Goal: Information Seeking & Learning: Check status

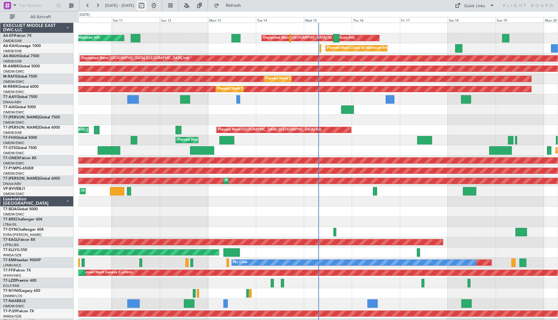
click at [146, 3] on button at bounding box center [141, 6] width 10 height 10
select select "10"
select select "2025"
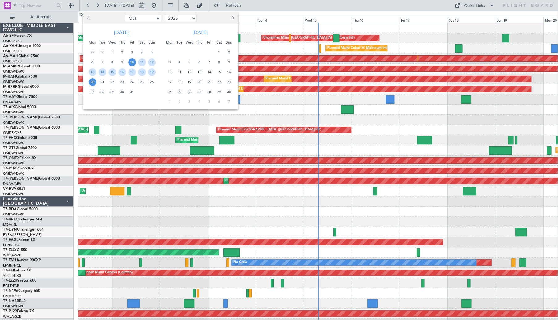
click at [89, 19] on span "Previous month" at bounding box center [89, 18] width 4 height 4
select select "9"
click at [142, 82] on span "27" at bounding box center [142, 82] width 8 height 8
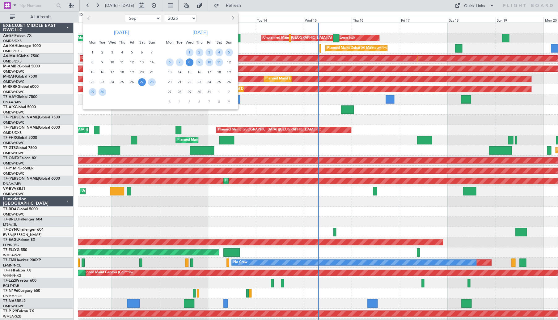
click at [187, 63] on span "8" at bounding box center [190, 62] width 8 height 8
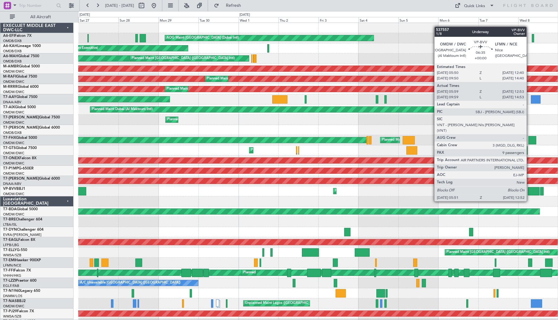
click at [529, 189] on div at bounding box center [533, 191] width 12 height 8
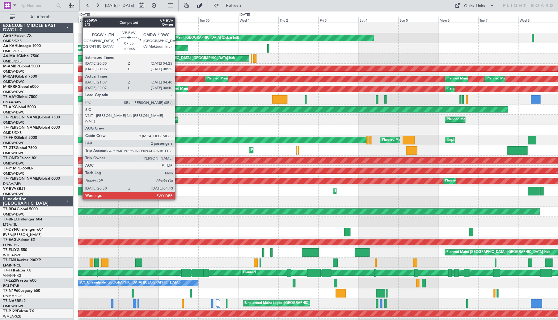
click at [80, 189] on div at bounding box center [79, 191] width 13 height 8
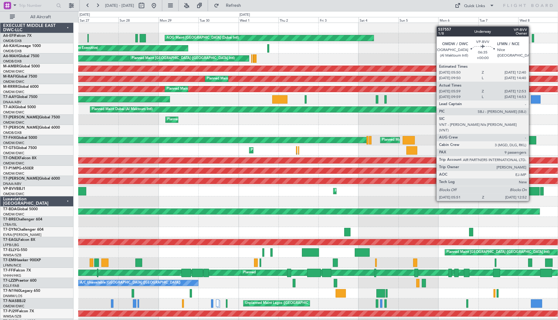
click at [531, 189] on div at bounding box center [533, 191] width 12 height 8
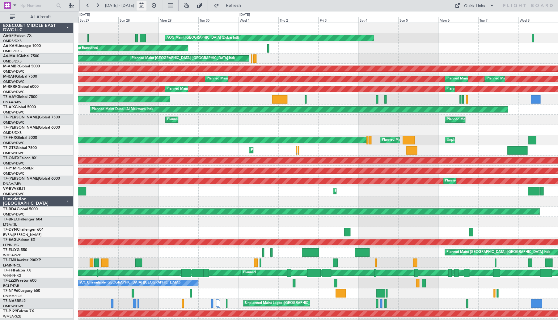
click at [146, 6] on button at bounding box center [141, 6] width 10 height 10
select select "9"
select select "2025"
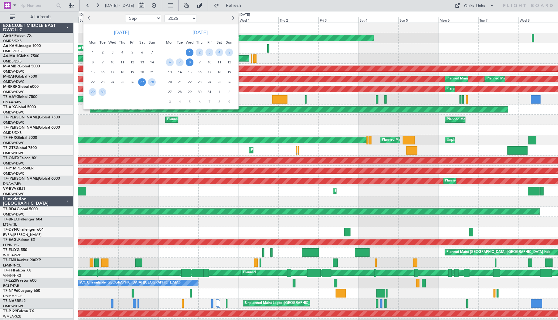
click at [190, 51] on span "1" at bounding box center [190, 52] width 8 height 8
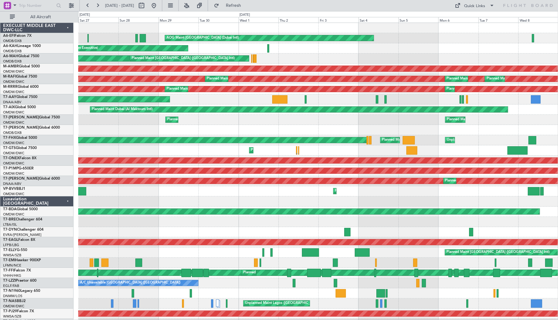
select select "10"
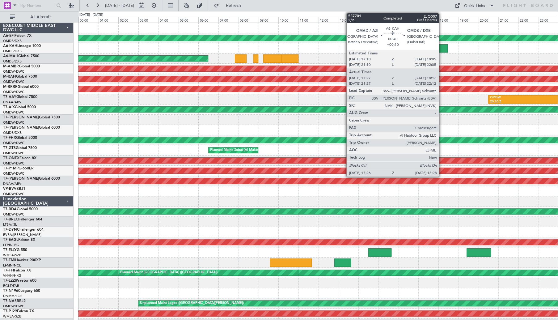
click at [441, 47] on div at bounding box center [437, 48] width 21 height 8
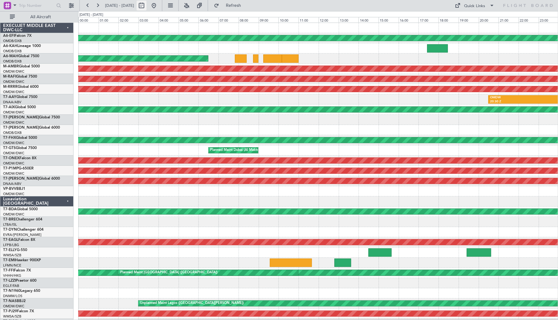
click at [146, 7] on button at bounding box center [141, 6] width 10 height 10
select select "10"
select select "2025"
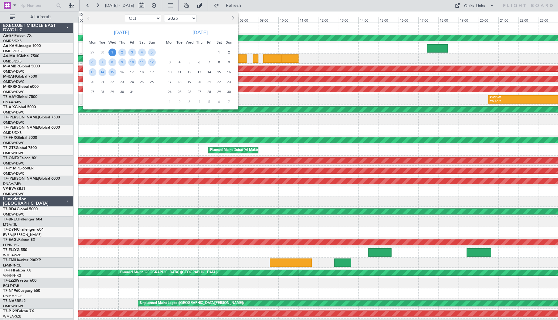
click at [88, 17] on span "Previous month" at bounding box center [89, 18] width 4 height 4
select select "9"
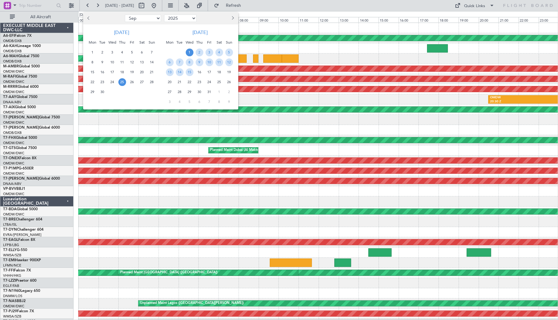
click at [121, 80] on span "25" at bounding box center [122, 82] width 8 height 8
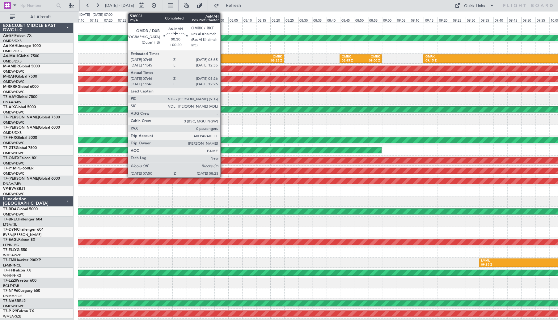
click at [224, 53] on div "OMDB 07:50 Z OMRK 08:25 Z OMRK 08:45 Z OMRK 09:00 Z OMRK 09:15 Z OMAD 10:10 Z O…" at bounding box center [317, 58] width 479 height 10
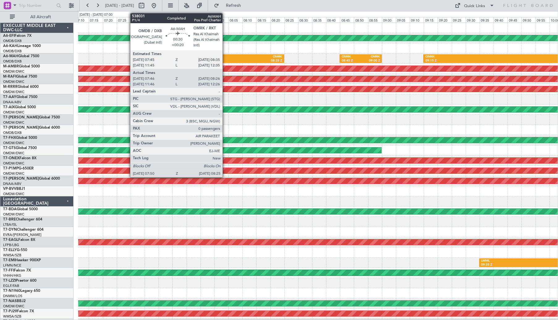
click at [225, 58] on div "OMDB" at bounding box center [211, 57] width 47 height 4
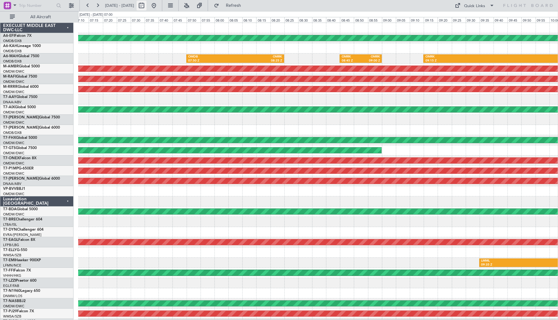
click at [146, 8] on button at bounding box center [141, 6] width 10 height 10
select select "10"
select select "2025"
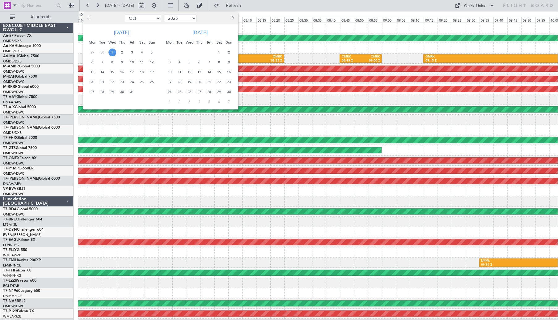
click at [90, 17] on span "Previous month" at bounding box center [89, 18] width 4 height 4
select select "9"
click at [132, 53] on span "5" at bounding box center [132, 52] width 8 height 8
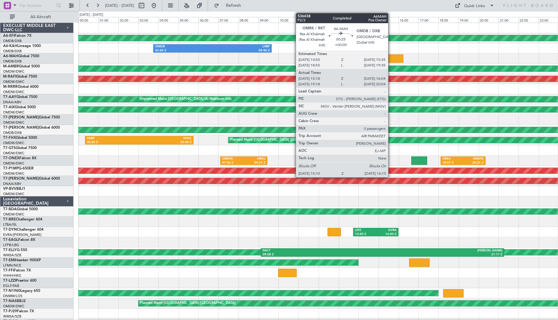
click at [391, 57] on div at bounding box center [392, 58] width 22 height 8
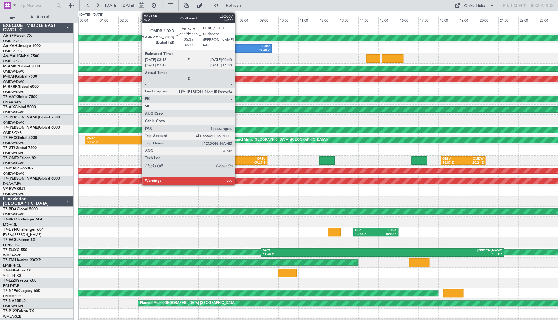
click at [236, 47] on div "LHBP" at bounding box center [240, 46] width 57 height 4
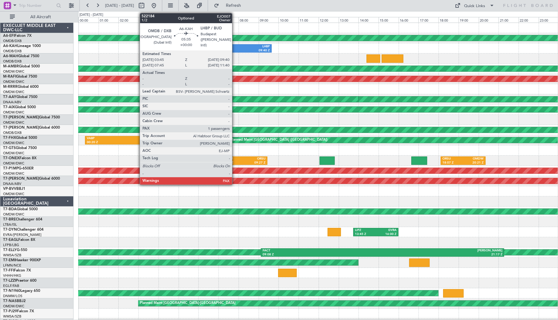
click at [235, 48] on div "09:40 Z" at bounding box center [240, 50] width 57 height 4
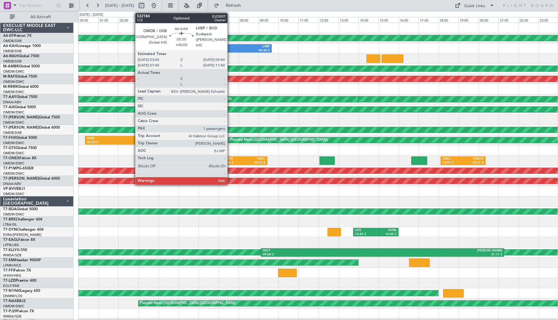
click at [231, 48] on div "09:40 Z" at bounding box center [240, 50] width 57 height 4
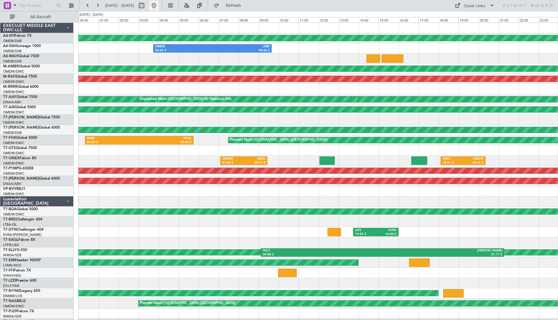
click at [159, 6] on button at bounding box center [154, 6] width 10 height 10
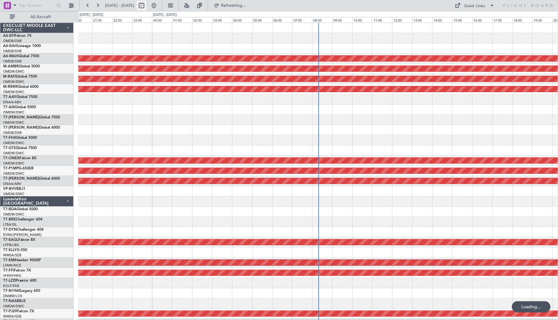
click at [146, 7] on button at bounding box center [141, 6] width 10 height 10
select select "10"
select select "2025"
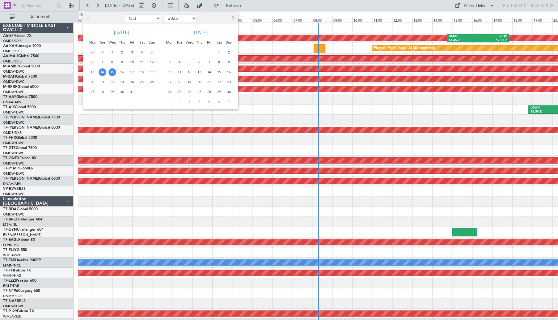
click at [88, 19] on span "Previous month" at bounding box center [89, 18] width 4 height 4
select select "9"
click at [118, 52] on span "4" at bounding box center [122, 52] width 8 height 8
click at [122, 72] on span "18" at bounding box center [122, 72] width 8 height 8
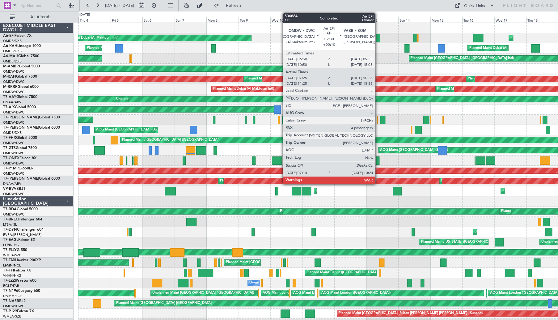
click at [391, 29] on div at bounding box center [317, 28] width 479 height 10
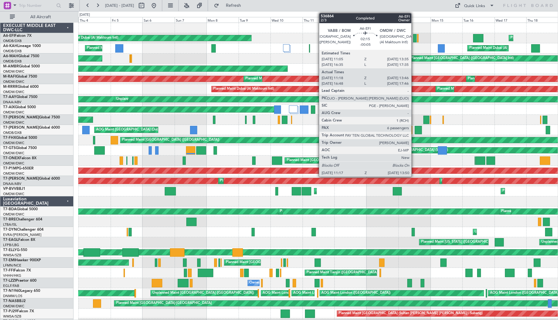
click at [414, 38] on div at bounding box center [414, 38] width 3 height 8
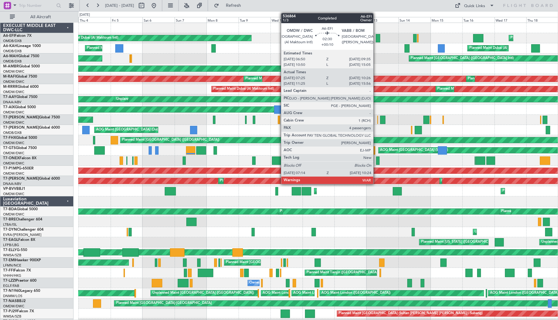
click at [376, 37] on div at bounding box center [377, 38] width 4 height 8
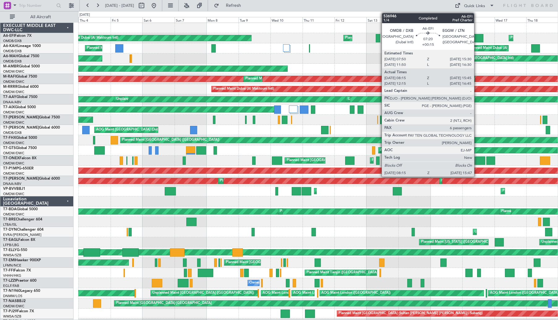
click at [476, 40] on div at bounding box center [478, 38] width 10 height 8
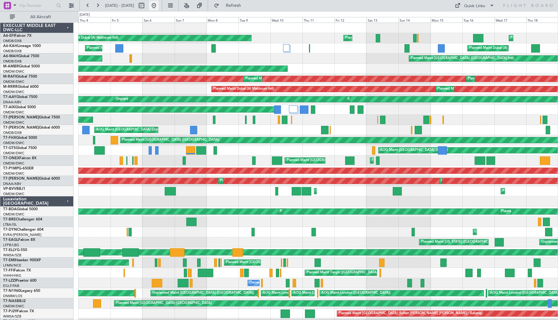
click at [159, 3] on button at bounding box center [154, 6] width 10 height 10
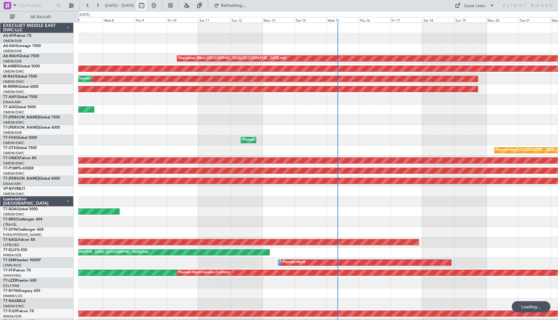
click at [146, 4] on button at bounding box center [141, 6] width 10 height 10
select select "10"
select select "2025"
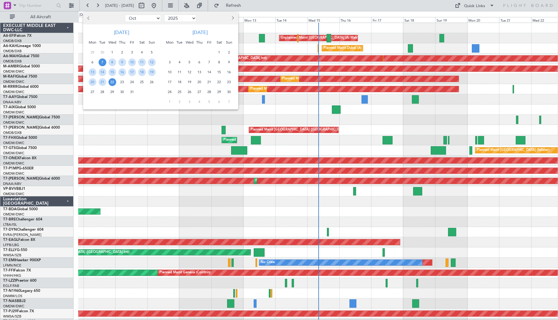
click at [89, 19] on span "Previous month" at bounding box center [89, 18] width 4 height 4
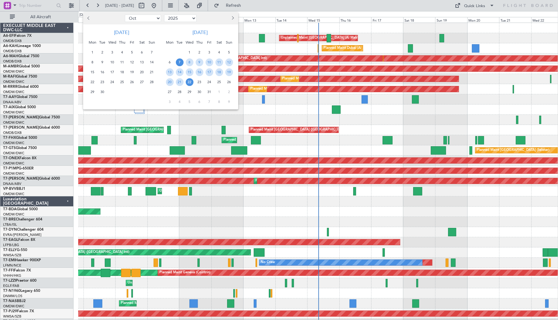
select select "9"
click at [122, 64] on span "11" at bounding box center [122, 62] width 8 height 8
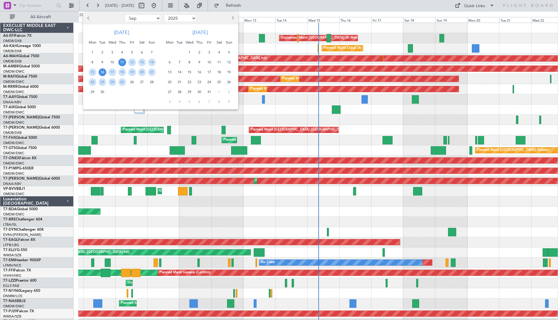
click at [103, 72] on span "16" at bounding box center [102, 72] width 8 height 8
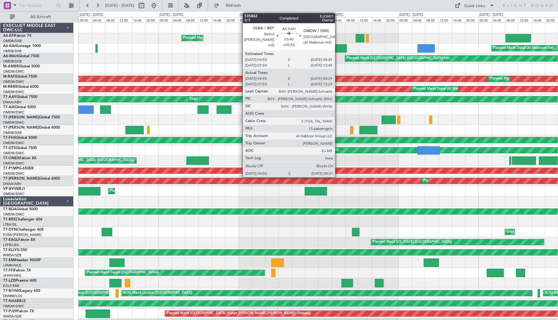
click at [337, 46] on div at bounding box center [340, 48] width 12 height 8
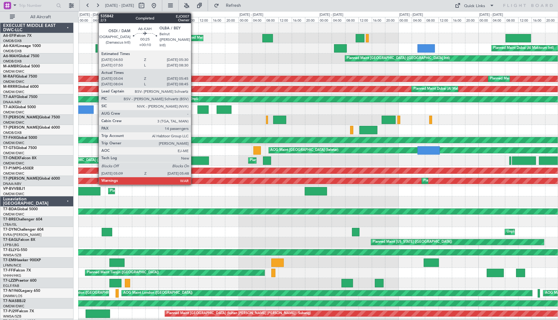
click at [95, 46] on div at bounding box center [96, 48] width 2 height 8
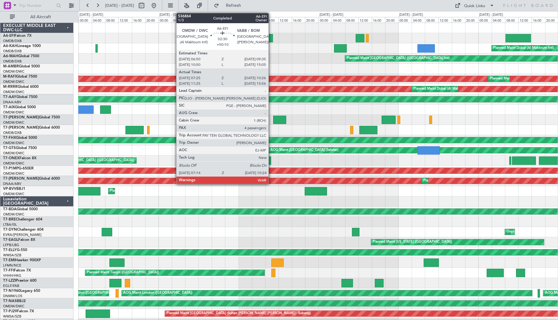
click at [271, 37] on div at bounding box center [267, 38] width 11 height 8
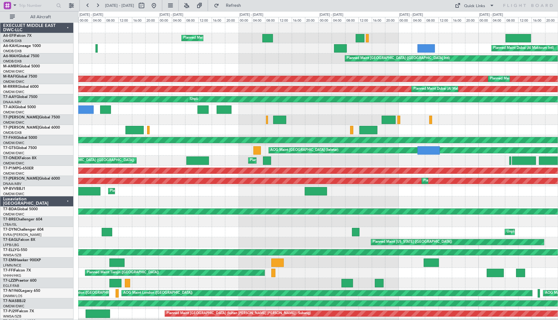
click at [274, 38] on div "Planned Maint Dubai (Al Maktoum Intl) Planned Maint [GEOGRAPHIC_DATA] ([GEOGRAP…" at bounding box center [317, 38] width 479 height 10
click at [271, 38] on div at bounding box center [267, 38] width 11 height 8
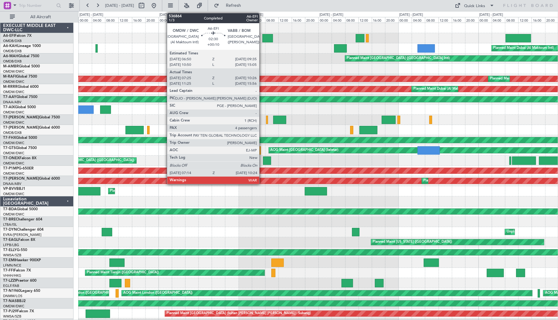
click at [263, 38] on div at bounding box center [267, 38] width 11 height 8
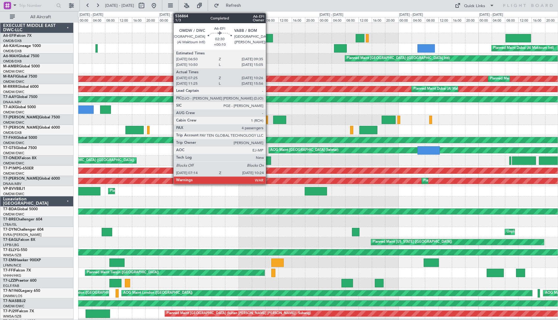
click at [270, 38] on div at bounding box center [267, 38] width 11 height 8
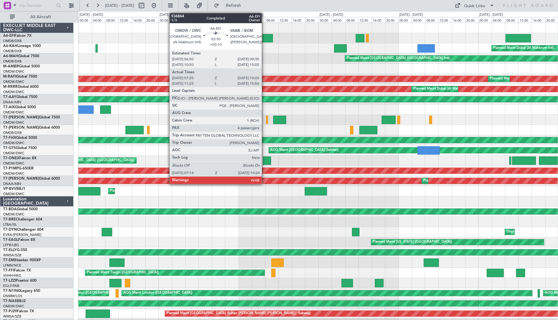
click at [264, 38] on div at bounding box center [267, 38] width 11 height 8
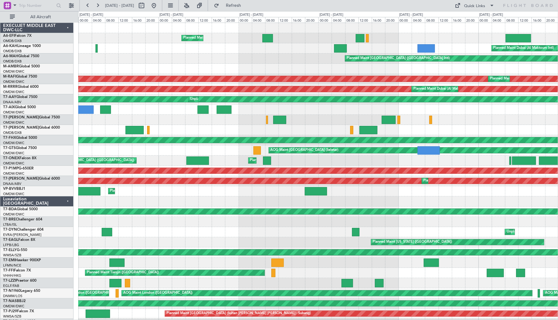
click at [276, 38] on div "Planned Maint Dubai (Al Maktoum Intl) Planned Maint [GEOGRAPHIC_DATA] ([GEOGRAP…" at bounding box center [317, 38] width 479 height 10
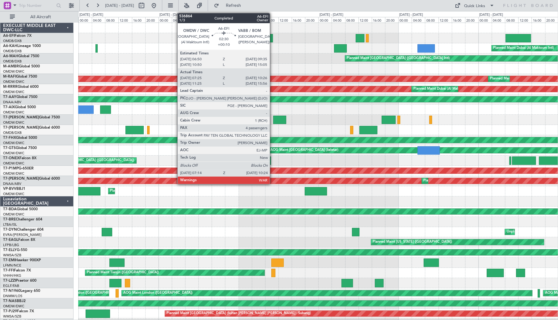
click at [272, 39] on div at bounding box center [267, 38] width 11 height 8
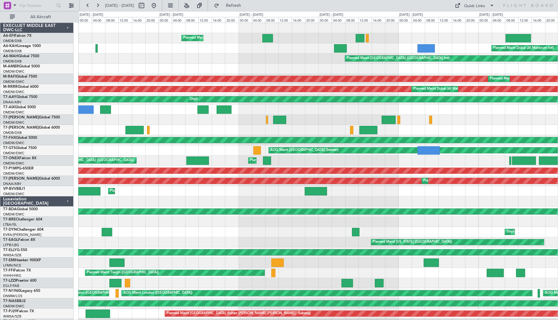
click at [159, 4] on div at bounding box center [147, 6] width 22 height 10
click at [159, 4] on button at bounding box center [154, 6] width 10 height 10
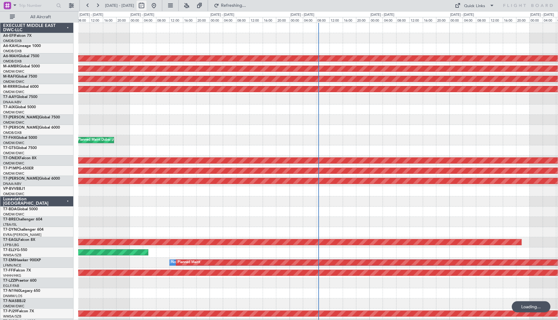
click at [146, 5] on button at bounding box center [141, 6] width 10 height 10
select select "10"
select select "2025"
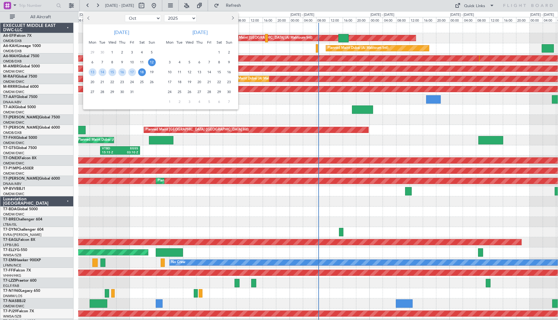
click at [86, 18] on button "Previous month" at bounding box center [89, 18] width 7 height 10
select select "9"
click at [150, 81] on span "28" at bounding box center [152, 82] width 8 height 8
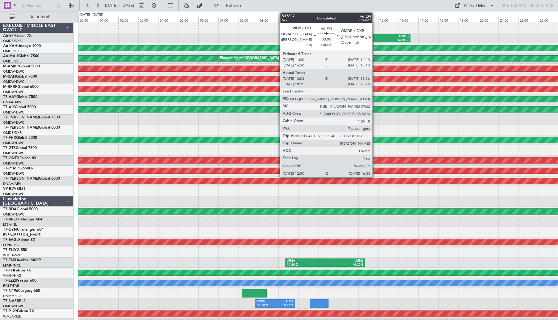
click at [375, 36] on div "OMDB" at bounding box center [390, 36] width 36 height 4
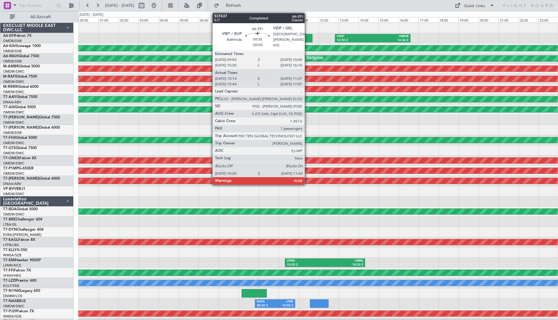
click at [307, 38] on div at bounding box center [298, 38] width 27 height 8
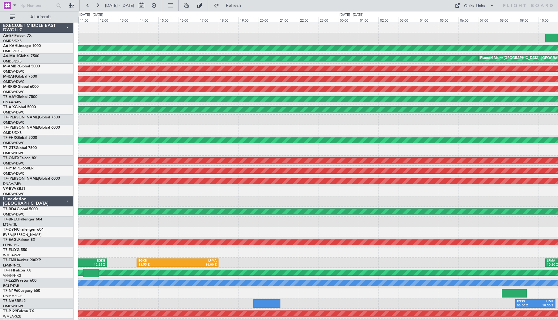
click at [429, 57] on div "VIDP 12:50 Z OMDB 16:36 Z Planned Maint [GEOGRAPHIC_DATA] (Al Bateen Executive)…" at bounding box center [317, 206] width 479 height 367
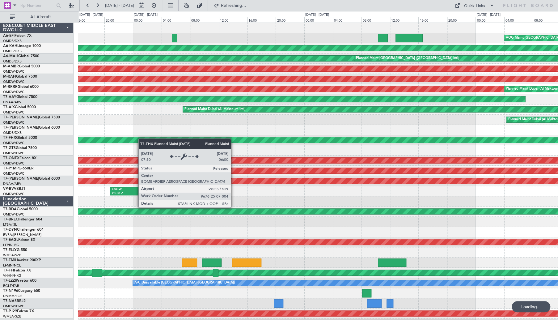
click at [150, 182] on div "AOG Maint [GEOGRAPHIC_DATA] (Dubai Intl) Planned Maint [GEOGRAPHIC_DATA] (Al Ba…" at bounding box center [317, 206] width 479 height 367
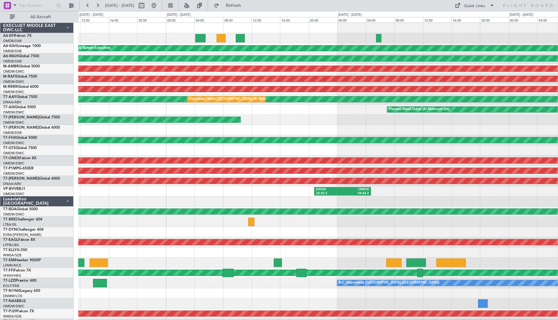
click at [496, 58] on div "AOG Maint [GEOGRAPHIC_DATA] (Dubai Intl) Planned Maint [GEOGRAPHIC_DATA] (Al Ba…" at bounding box center [317, 206] width 479 height 367
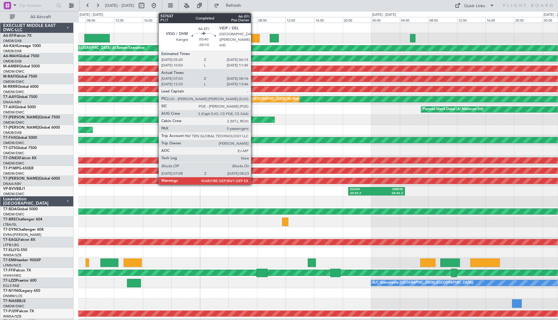
click at [253, 39] on div at bounding box center [254, 38] width 9 height 8
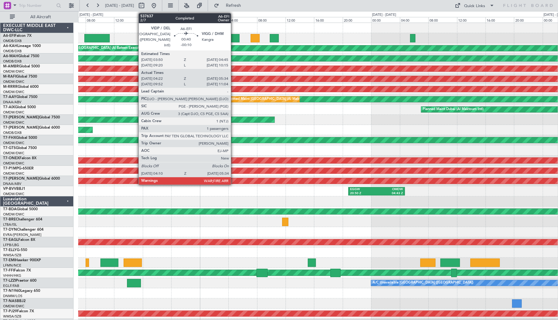
click at [233, 37] on div at bounding box center [234, 38] width 10 height 8
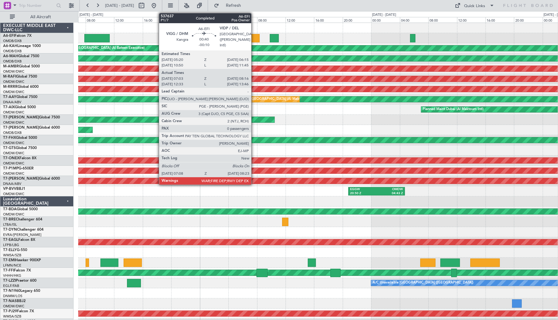
click at [254, 36] on div at bounding box center [254, 38] width 9 height 8
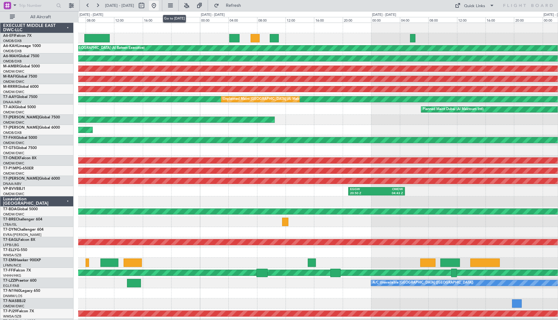
click at [159, 3] on button at bounding box center [154, 6] width 10 height 10
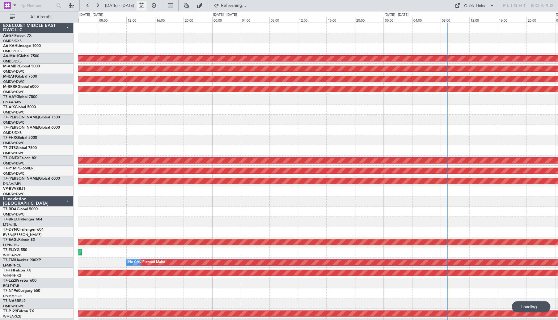
click at [146, 4] on button at bounding box center [141, 6] width 10 height 10
select select "10"
select select "2025"
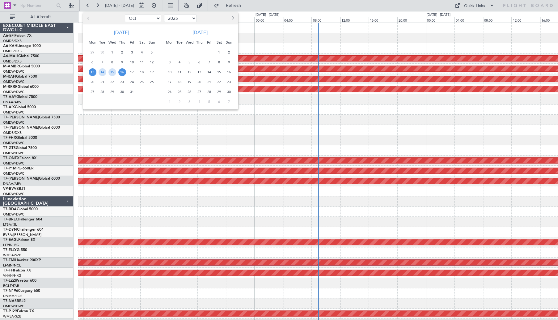
click at [89, 19] on span "Previous month" at bounding box center [89, 18] width 4 height 4
select select "9"
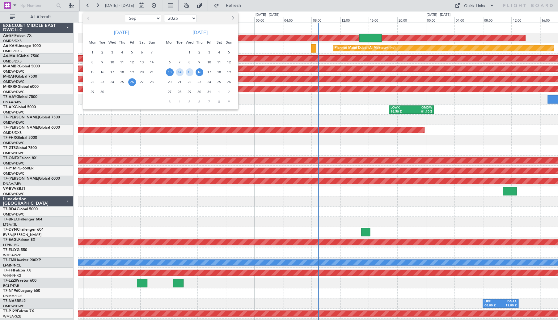
click at [132, 82] on span "26" at bounding box center [132, 82] width 8 height 8
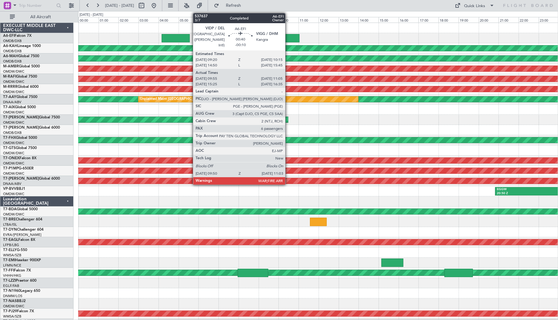
click at [288, 38] on div at bounding box center [287, 38] width 24 height 8
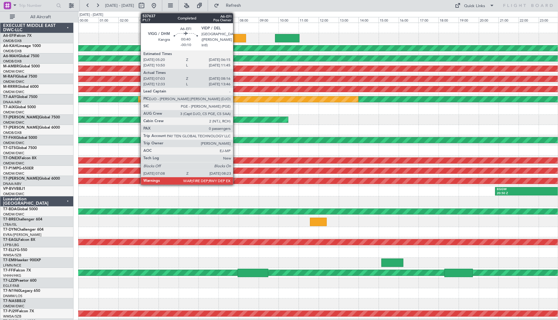
click at [236, 37] on div at bounding box center [233, 38] width 25 height 8
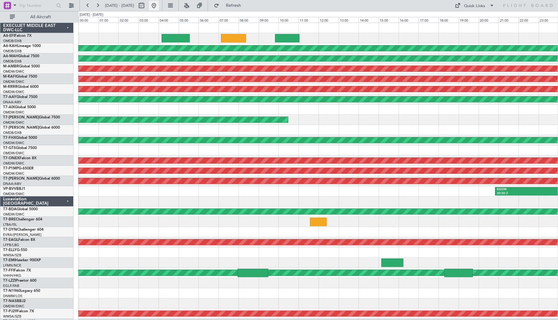
click at [159, 6] on button at bounding box center [154, 6] width 10 height 10
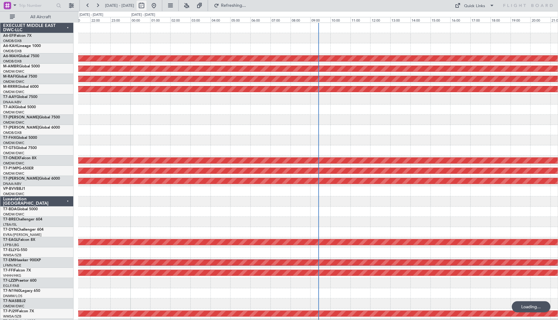
click at [146, 6] on button at bounding box center [141, 6] width 10 height 10
select select "10"
select select "2025"
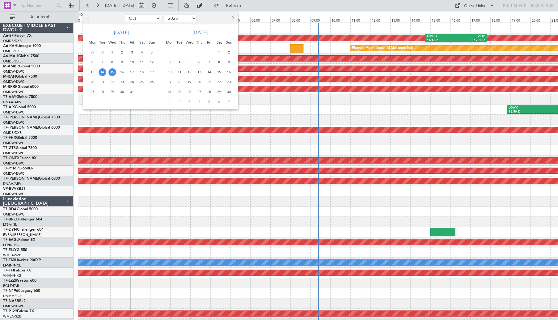
click at [89, 19] on span "Previous month" at bounding box center [89, 18] width 4 height 4
select select "9"
click at [141, 83] on span "27" at bounding box center [142, 82] width 8 height 8
click at [152, 83] on span "28" at bounding box center [152, 82] width 8 height 8
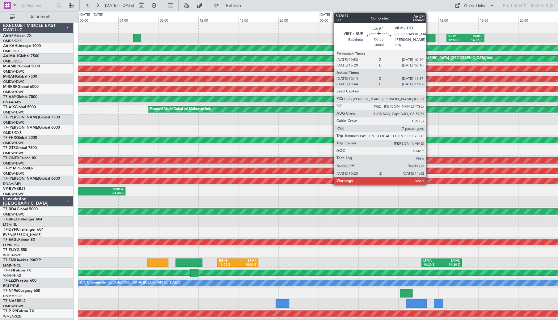
click at [429, 37] on div at bounding box center [428, 38] width 14 height 8
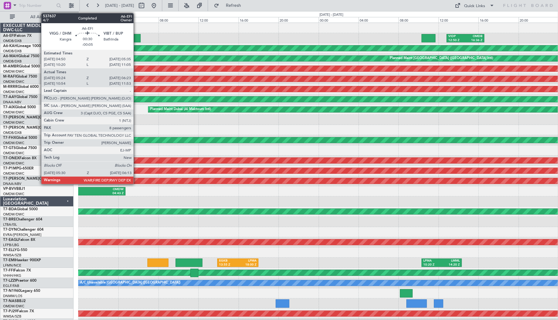
click at [138, 37] on div at bounding box center [136, 38] width 7 height 8
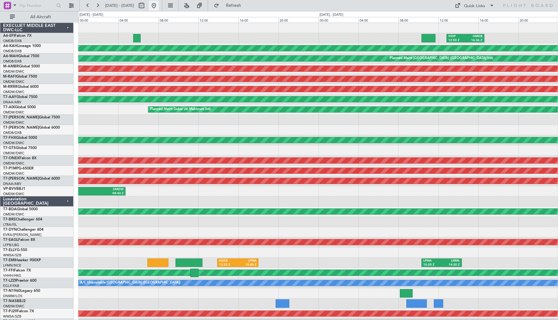
click at [159, 6] on button at bounding box center [154, 6] width 10 height 10
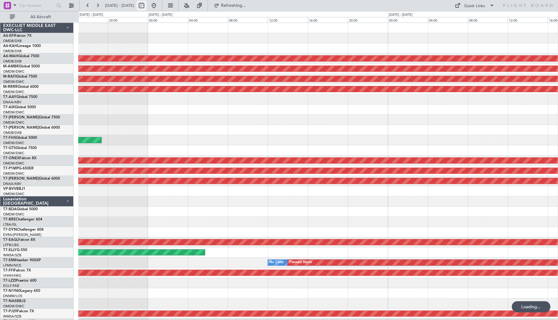
click at [146, 6] on button at bounding box center [141, 6] width 10 height 10
select select "10"
select select "2025"
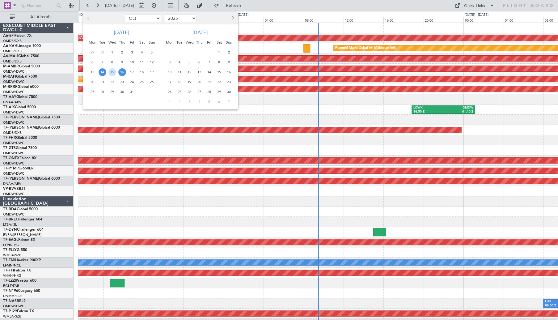
click at [88, 17] on span "Previous month" at bounding box center [89, 18] width 4 height 4
select select "9"
click at [130, 82] on span "26" at bounding box center [132, 82] width 8 height 8
click at [138, 82] on span "27" at bounding box center [142, 82] width 8 height 8
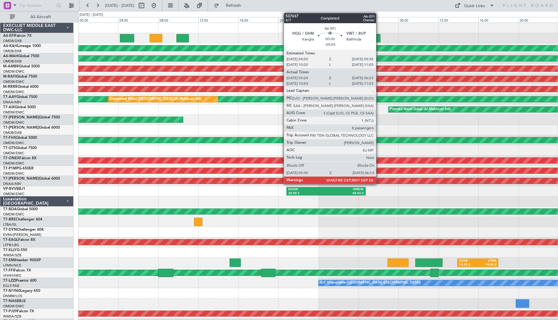
click at [379, 37] on div at bounding box center [376, 38] width 7 height 8
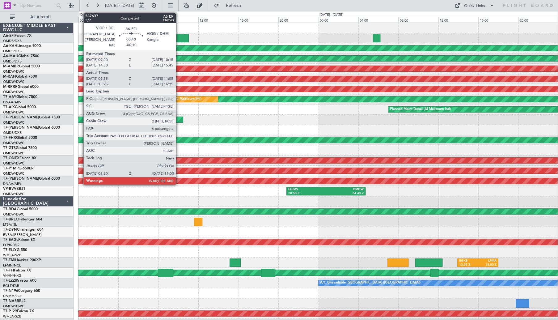
click at [181, 38] on div at bounding box center [182, 38] width 12 height 8
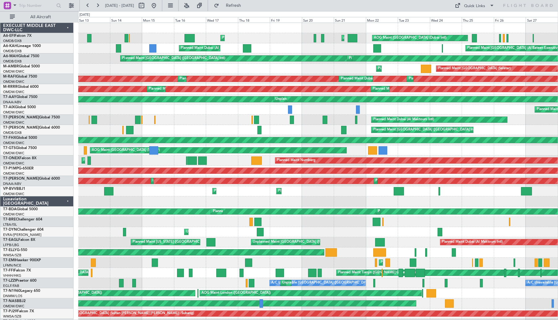
click at [401, 84] on div "AOG Maint [GEOGRAPHIC_DATA] (Dubai Intl) AOG Maint Planned Maint [GEOGRAPHIC_DA…" at bounding box center [317, 206] width 479 height 367
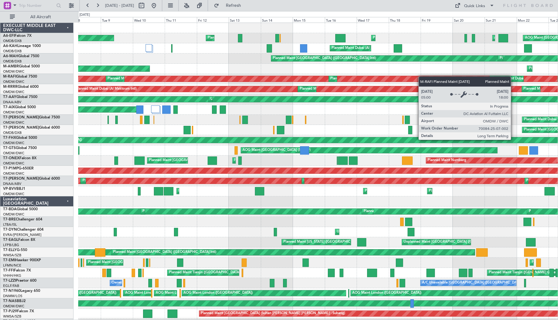
click at [421, 76] on div "AOG Maint [GEOGRAPHIC_DATA] (Dubai Intl) Planned Maint [GEOGRAPHIC_DATA] ([GEOG…" at bounding box center [317, 206] width 479 height 367
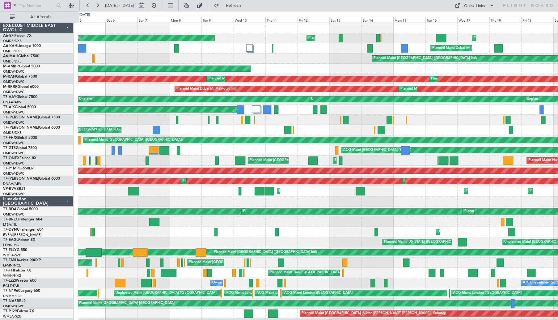
click at [286, 64] on div "Planned Maint [GEOGRAPHIC_DATA] ([GEOGRAPHIC_DATA]) Planned Maint [GEOGRAPHIC_D…" at bounding box center [317, 206] width 479 height 367
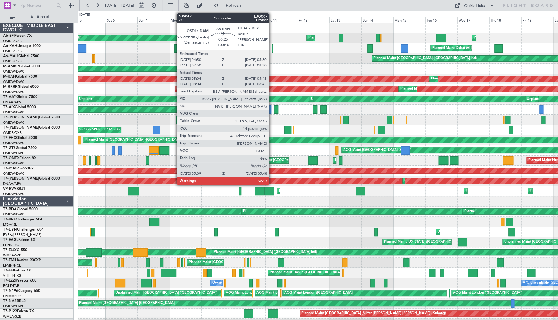
click at [272, 48] on div at bounding box center [272, 48] width 1 height 8
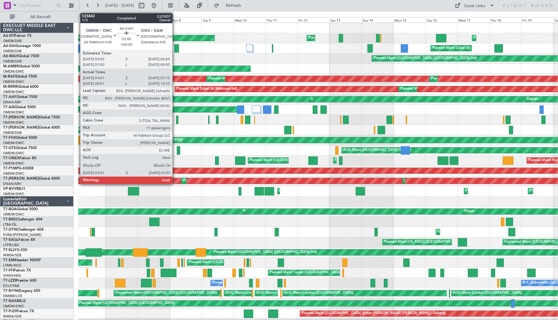
click at [175, 47] on div at bounding box center [176, 48] width 5 height 8
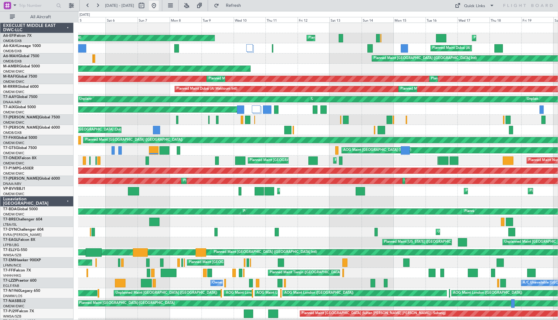
click at [159, 6] on button at bounding box center [154, 6] width 10 height 10
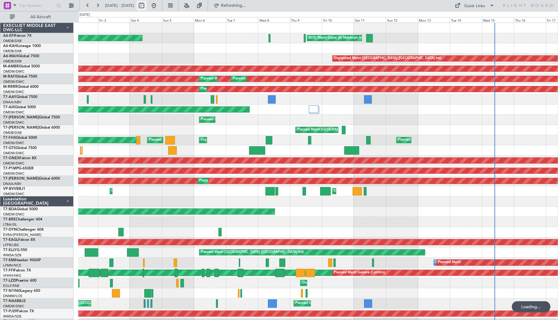
click at [146, 6] on button at bounding box center [141, 6] width 10 height 10
select select "10"
select select "2025"
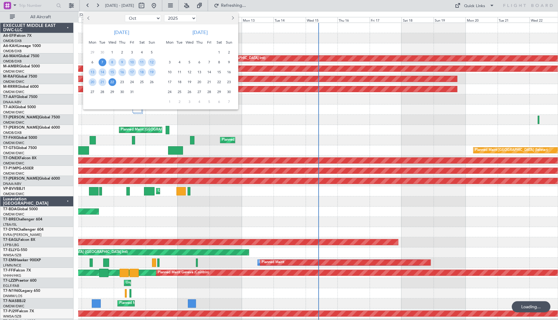
click at [88, 18] on span "Previous month" at bounding box center [89, 18] width 4 height 4
select select "9"
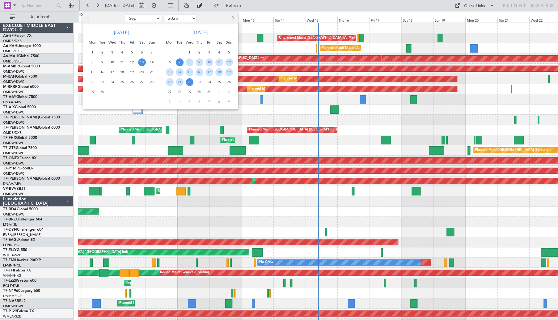
click at [140, 60] on span "13" at bounding box center [142, 62] width 8 height 8
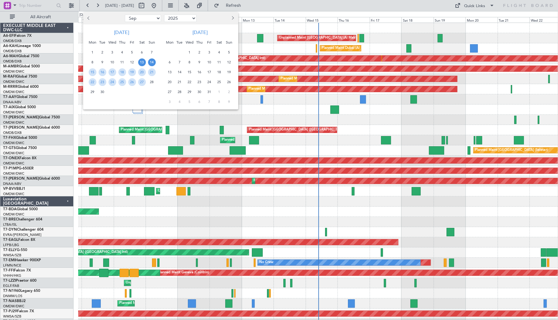
click at [152, 61] on span "14" at bounding box center [152, 62] width 8 height 8
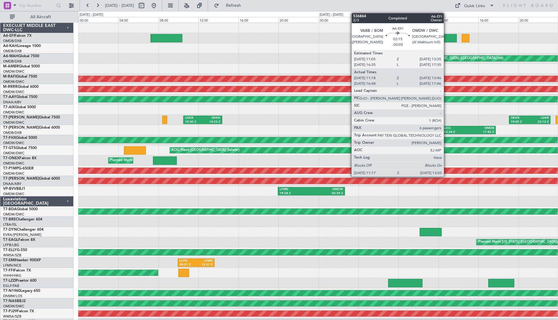
click at [446, 35] on div at bounding box center [444, 38] width 26 height 8
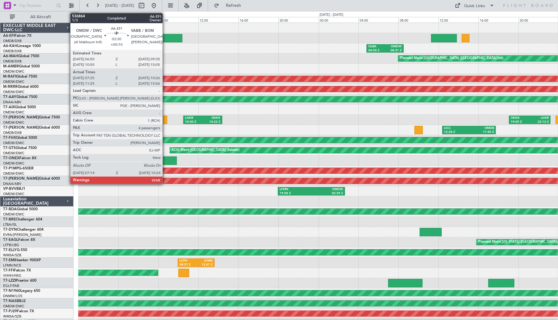
click at [165, 36] on div at bounding box center [166, 38] width 32 height 8
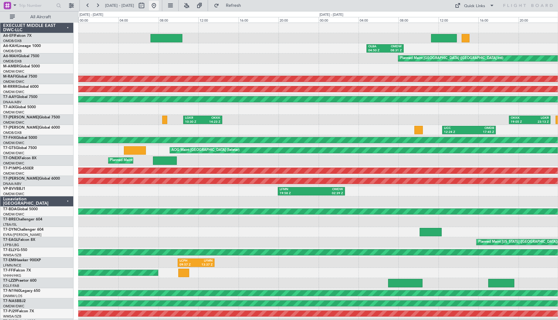
click at [159, 10] on button at bounding box center [154, 6] width 10 height 10
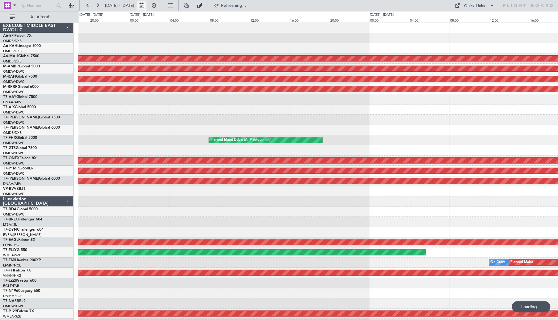
click at [146, 6] on button at bounding box center [141, 6] width 10 height 10
select select "10"
select select "2025"
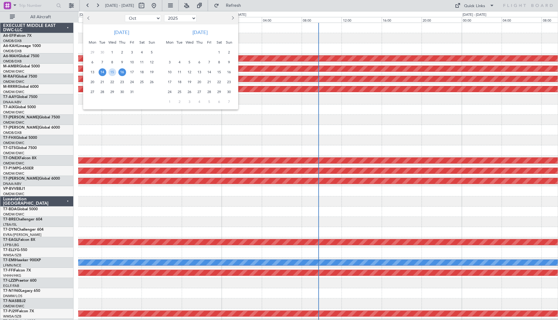
click at [89, 18] on span "Previous month" at bounding box center [89, 18] width 4 height 4
select select "9"
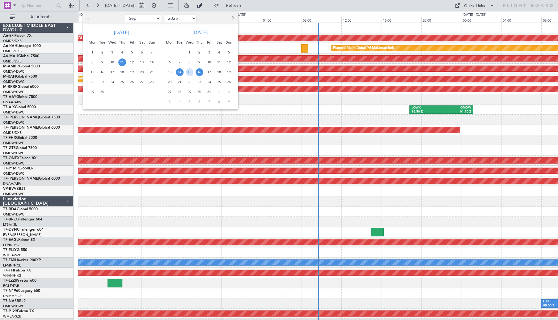
click at [120, 63] on span "11" at bounding box center [122, 62] width 8 height 8
click at [149, 61] on span "14" at bounding box center [152, 62] width 8 height 8
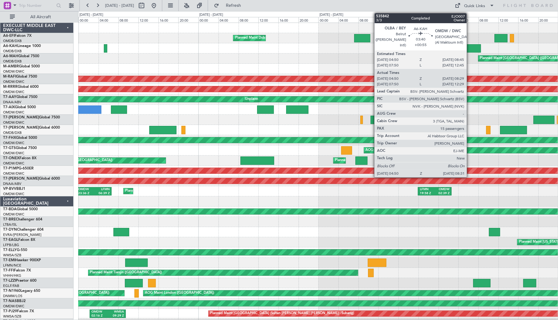
click at [469, 46] on div at bounding box center [471, 48] width 19 height 8
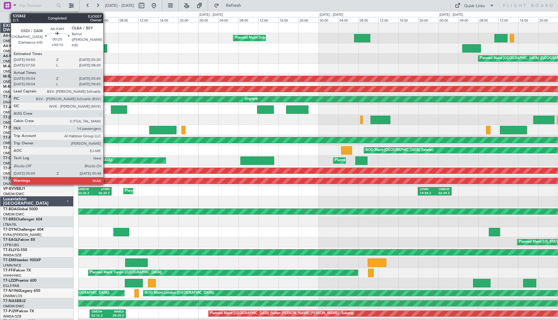
click at [106, 48] on div at bounding box center [105, 48] width 3 height 8
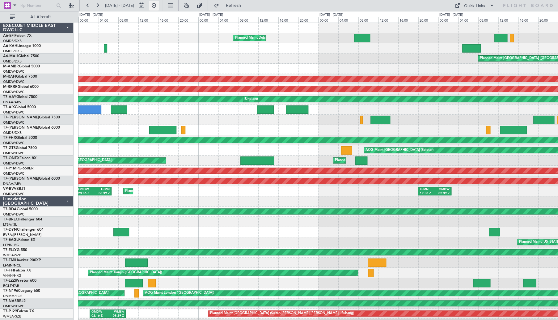
click at [159, 6] on button at bounding box center [154, 6] width 10 height 10
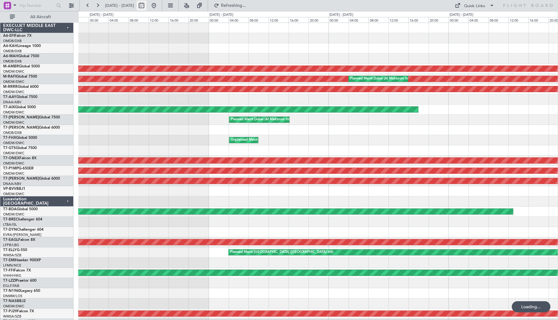
click at [146, 6] on button at bounding box center [141, 6] width 10 height 10
select select "10"
select select "2025"
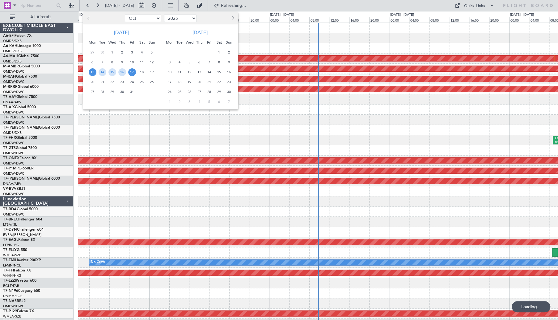
click at [85, 14] on div at bounding box center [103, 18] width 40 height 10
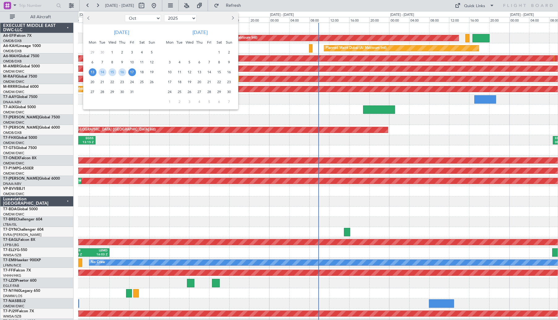
click at [88, 19] on span "Previous month" at bounding box center [89, 18] width 4 height 4
select select "9"
click at [122, 82] on span "25" at bounding box center [122, 82] width 8 height 8
click at [129, 82] on span "26" at bounding box center [132, 82] width 8 height 8
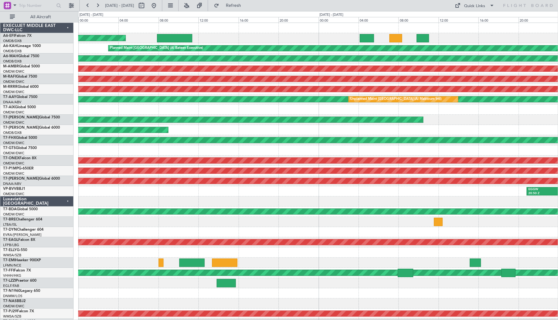
click at [363, 36] on div at bounding box center [366, 38] width 14 height 8
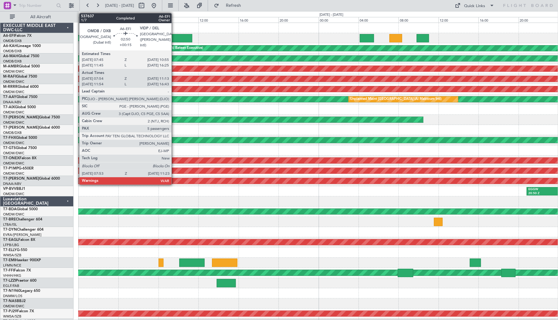
click at [174, 37] on div at bounding box center [174, 38] width 35 height 8
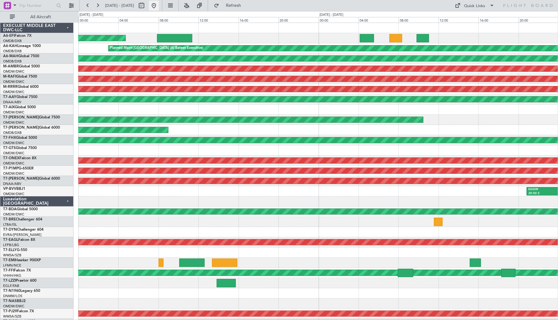
click at [159, 6] on button at bounding box center [154, 6] width 10 height 10
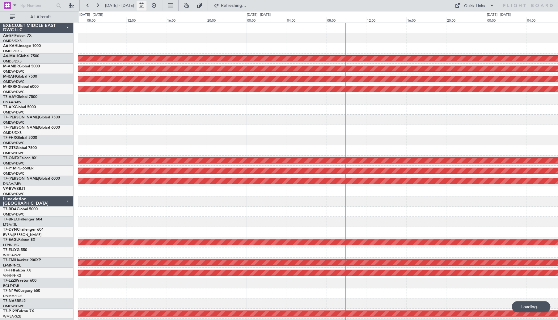
click at [146, 6] on button at bounding box center [141, 6] width 10 height 10
select select "10"
select select "2025"
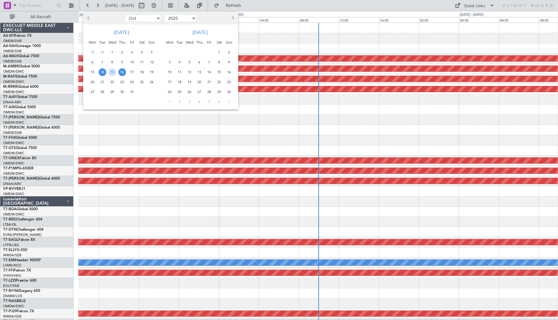
click at [88, 19] on button "Previous month" at bounding box center [89, 18] width 7 height 10
select select "9"
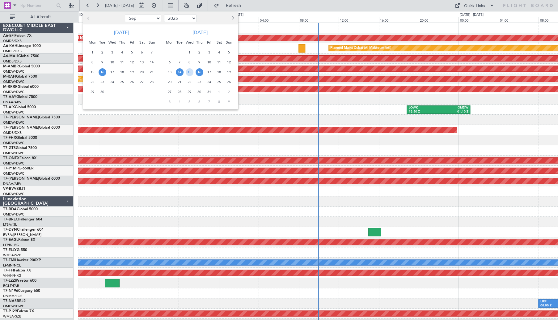
click at [101, 73] on span "16" at bounding box center [102, 72] width 8 height 8
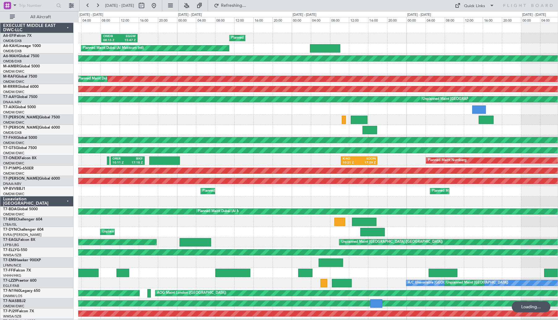
click at [229, 126] on div "OMDB 08:15 Z EGGW 15:47 Z Planned Maint London (Luton) AOG Maint Planned Maint …" at bounding box center [317, 206] width 479 height 367
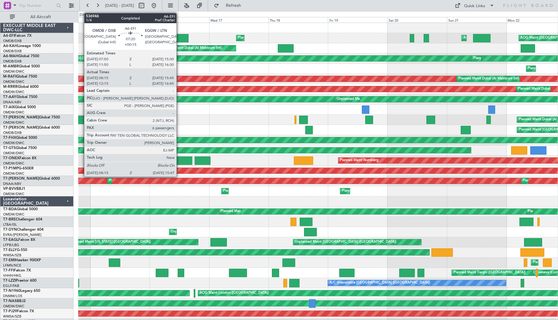
click at [179, 40] on div at bounding box center [178, 38] width 19 height 8
